Goal: Communication & Community: Share content

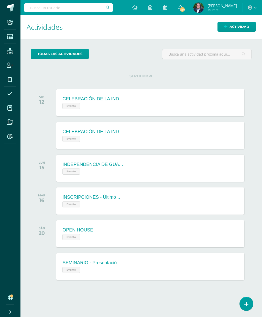
click at [7, 137] on icon at bounding box center [9, 136] width 5 height 5
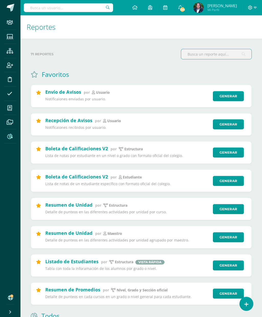
click at [230, 96] on link "Generar" at bounding box center [228, 96] width 31 height 10
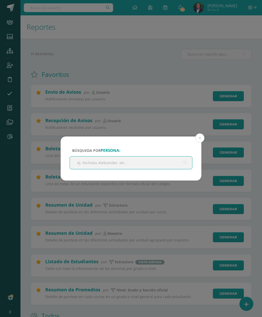
click at [159, 163] on input "text" at bounding box center [131, 162] width 122 height 13
type input "[PERSON_NAME]"
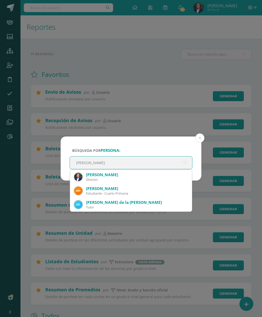
click at [134, 177] on div "Alicia Andrade Garzona" at bounding box center [137, 174] width 102 height 5
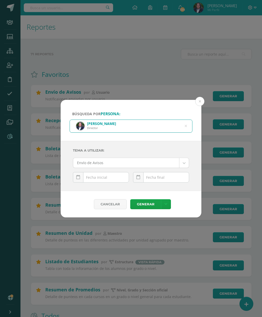
click at [91, 178] on input "text" at bounding box center [101, 177] width 56 height 10
click at [78, 178] on icon at bounding box center [78, 177] width 4 height 4
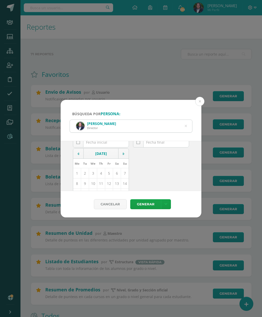
scroll to position [34, 0]
click at [80, 150] on td at bounding box center [78, 154] width 10 height 10
click at [108, 176] on td "1" at bounding box center [109, 174] width 8 height 10
type input "2025-08-01"
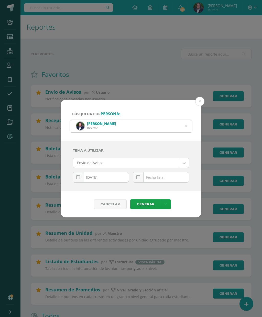
scroll to position [0, 0]
click at [140, 177] on link at bounding box center [138, 177] width 10 height 10
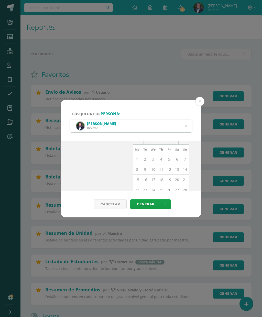
scroll to position [50, 0]
click at [161, 170] on td "11" at bounding box center [161, 168] width 8 height 10
type input "[DATE]"
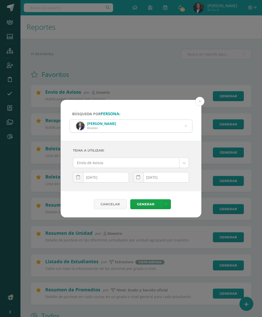
scroll to position [0, 0]
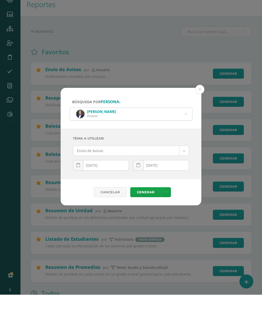
click at [148, 210] on link "Generar" at bounding box center [145, 215] width 31 height 10
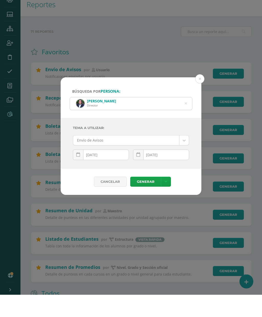
scroll to position [43, 0]
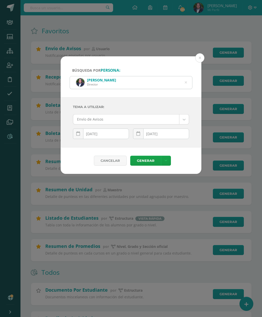
click at [201, 58] on button at bounding box center [199, 57] width 9 height 9
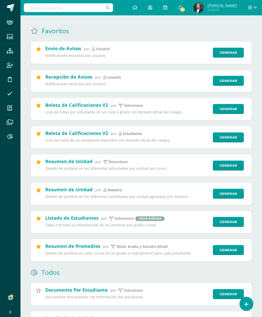
click at [13, 10] on span at bounding box center [11, 8] width 8 height 8
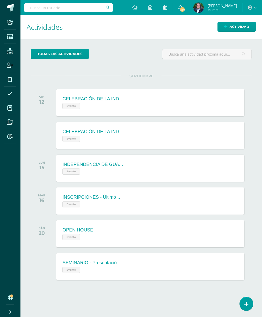
click at [239, 24] on span "Actividad" at bounding box center [239, 26] width 20 height 9
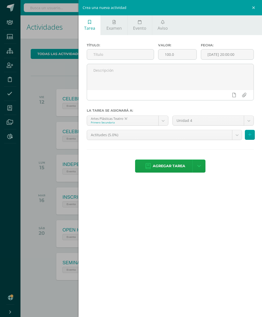
click at [161, 27] on span "Aviso" at bounding box center [163, 28] width 10 height 6
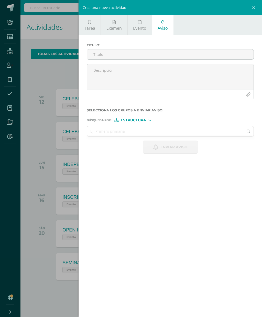
click at [130, 53] on input "Titulo :" at bounding box center [170, 54] width 167 height 10
type input "INFORME DE RENDIMIENTO"
click at [103, 74] on textarea at bounding box center [170, 77] width 167 height 26
paste textarea "Quería compartir contigo que el índice de Rendimiento de todas tus materias est…"
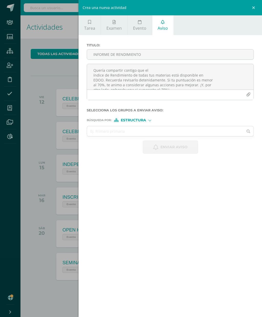
click at [90, 76] on textarea "Quería compartir contigo que el índice de Rendimiento de todas tus materias est…" at bounding box center [170, 77] width 167 height 26
click at [96, 81] on textarea "Quería compartir contigo que el índice de Rendimiento de todas tus materias est…" at bounding box center [170, 77] width 167 height 26
click at [91, 80] on textarea "Quería compartir contigo que el índice de Rendimiento de todas tus materias est…" at bounding box center [170, 77] width 167 height 26
click at [94, 79] on textarea "Quería compartir contigo que el índice de Rendimiento de todas tus materias est…" at bounding box center [170, 77] width 167 height 26
click at [93, 88] on textarea "Quería compartir contigo que el índice de Rendimiento de todas tus materias est…" at bounding box center [170, 77] width 167 height 26
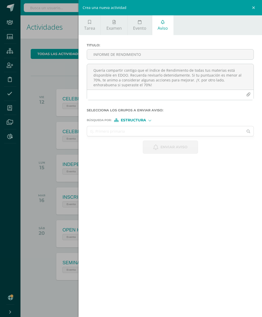
type textarea "Quería compartir contigo que el índice de Rendimiento de todas tus materias est…"
click at [148, 133] on input "text" at bounding box center [165, 131] width 156 height 10
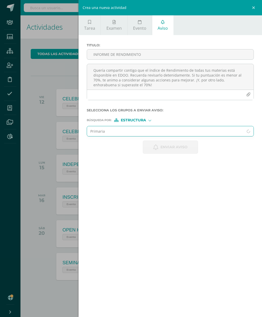
type input "Primaria"
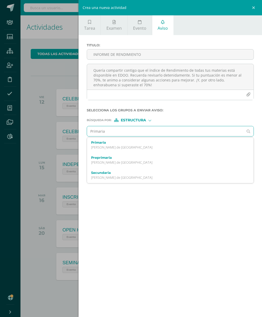
click at [107, 144] on label "Primaria" at bounding box center [166, 142] width 151 height 4
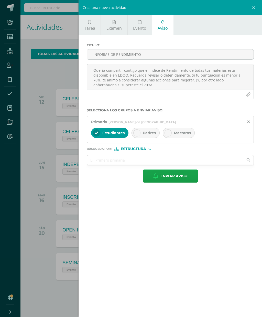
click at [138, 133] on icon at bounding box center [137, 133] width 4 height 4
click at [164, 160] on input "text" at bounding box center [165, 160] width 156 height 10
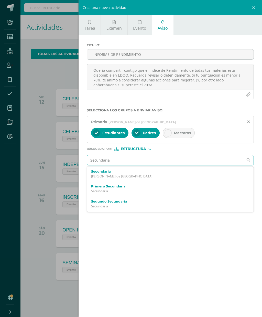
type input "Secundaria"
click at [124, 176] on p "[PERSON_NAME] de [GEOGRAPHIC_DATA]" at bounding box center [166, 176] width 151 height 4
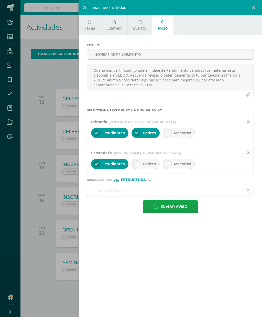
click at [138, 166] on icon at bounding box center [137, 164] width 4 height 4
click at [181, 210] on span "Enviar aviso" at bounding box center [173, 206] width 27 height 13
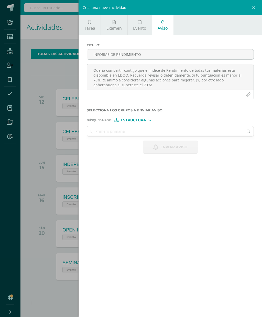
click at [255, 7] on link at bounding box center [254, 7] width 15 height 15
